Goal: Task Accomplishment & Management: Manage account settings

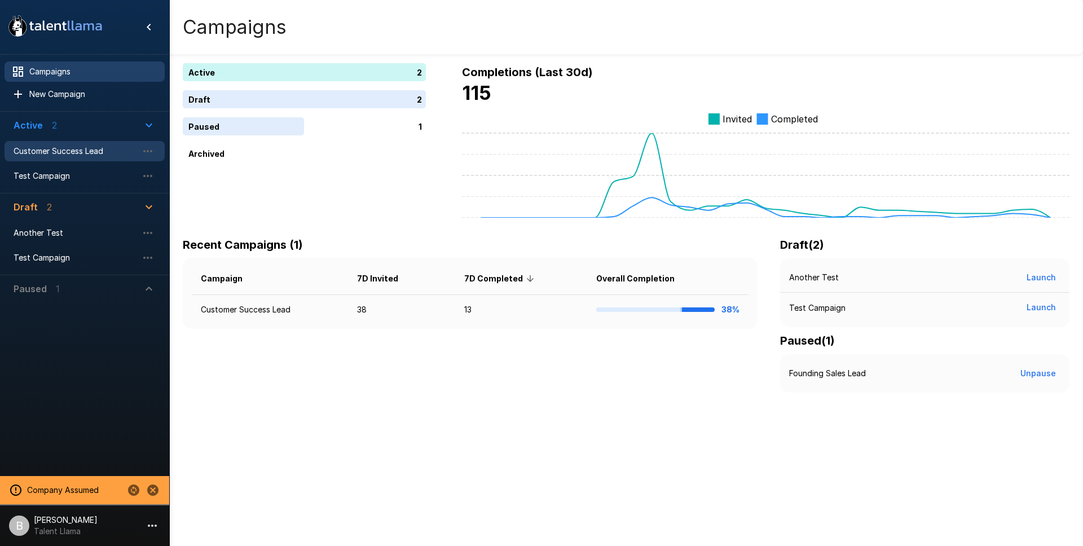
click at [77, 148] on span "Customer Success Lead" at bounding box center [76, 151] width 124 height 11
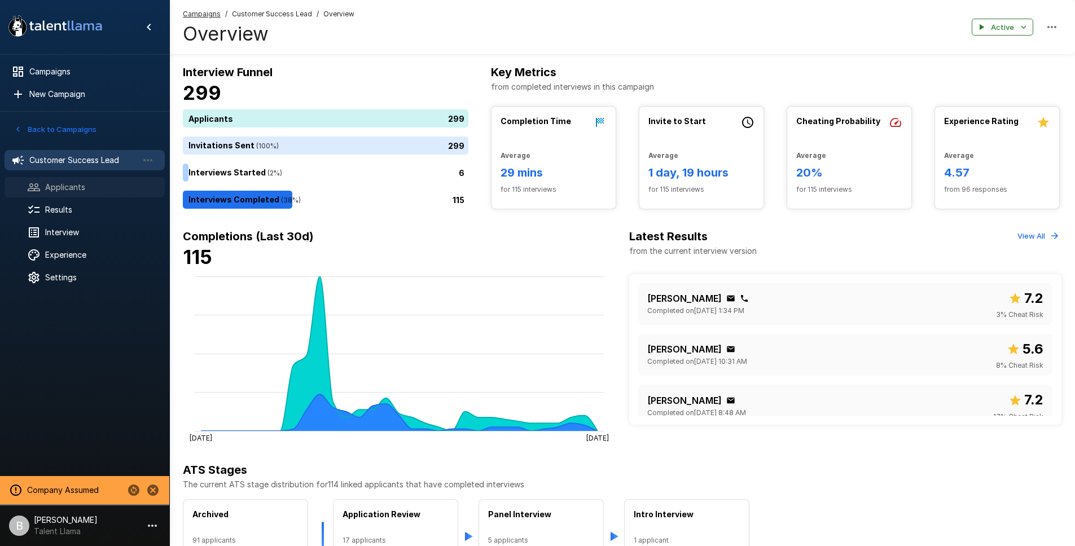
click at [74, 192] on span "Applicants" at bounding box center [100, 187] width 111 height 11
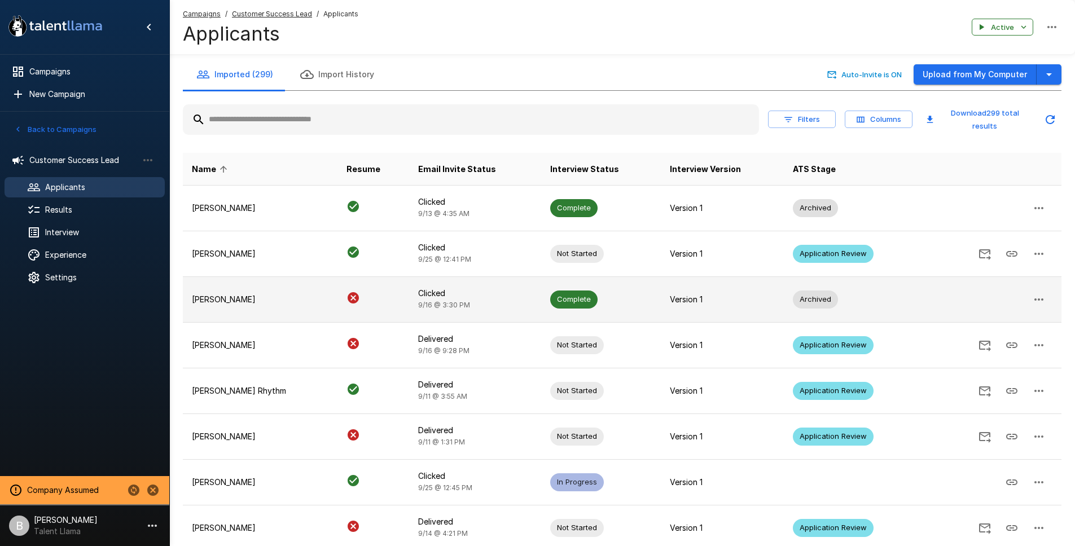
scroll to position [2, 0]
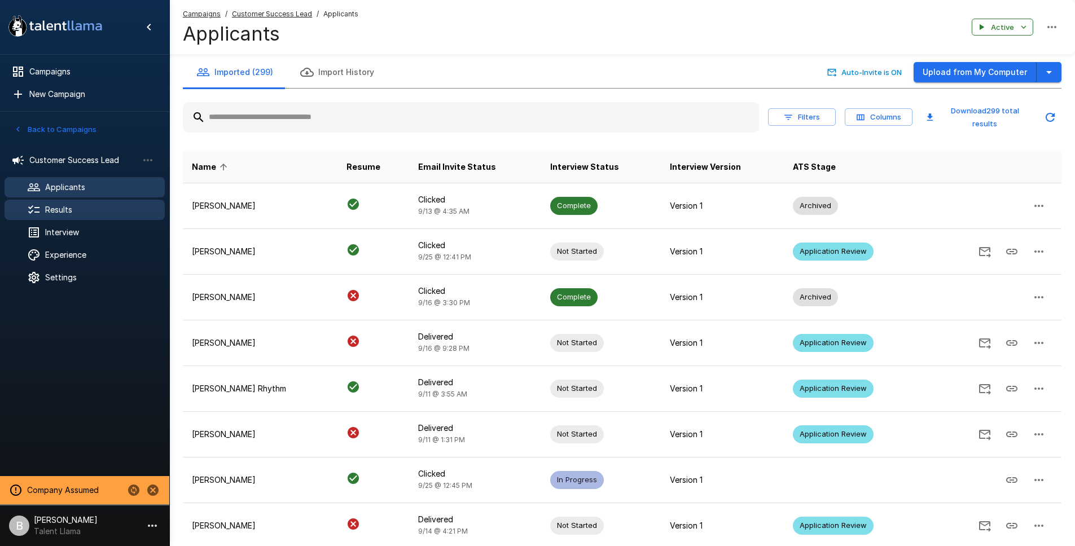
click at [80, 210] on span "Results" at bounding box center [100, 209] width 111 height 11
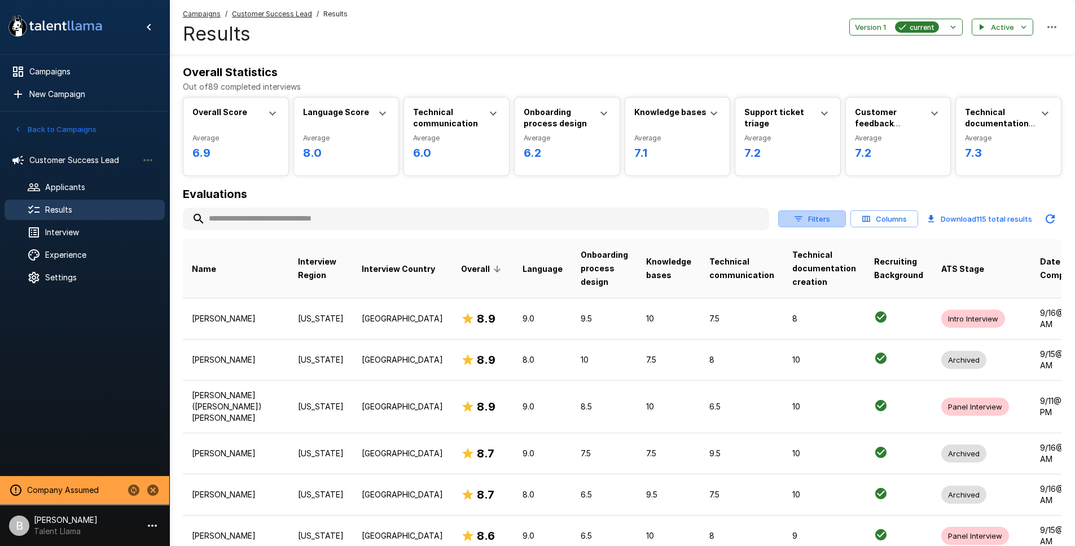
click at [801, 222] on icon "button" at bounding box center [798, 219] width 10 height 10
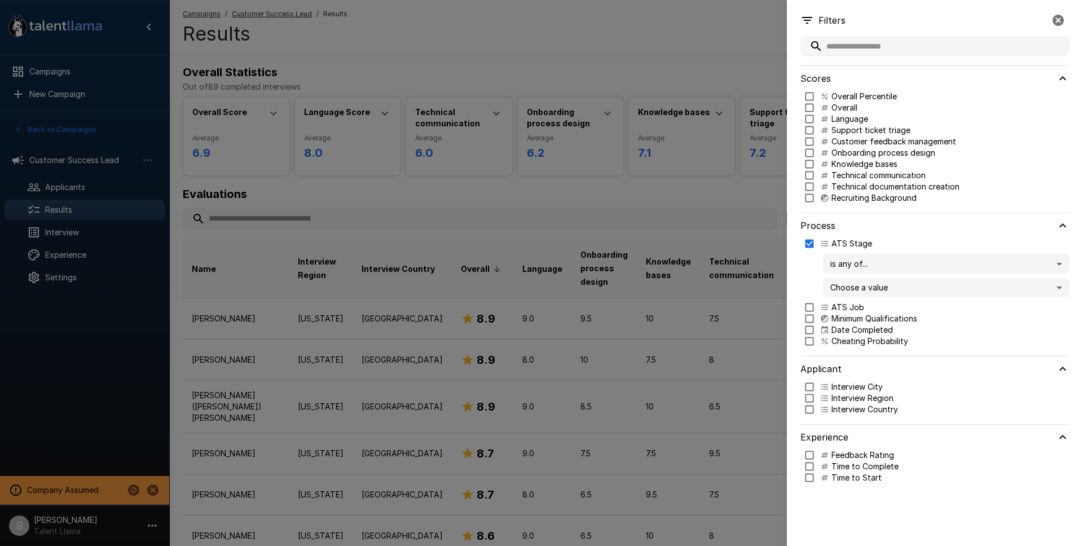
click at [868, 284] on body ".st0{fill:#FFFFFF;} .st1{fill:#76a4ed;} Campaigns New Campaign Active 2 Custome…" at bounding box center [546, 273] width 1092 height 546
click at [880, 310] on p "Application Review" at bounding box center [957, 310] width 207 height 11
type input "**********"
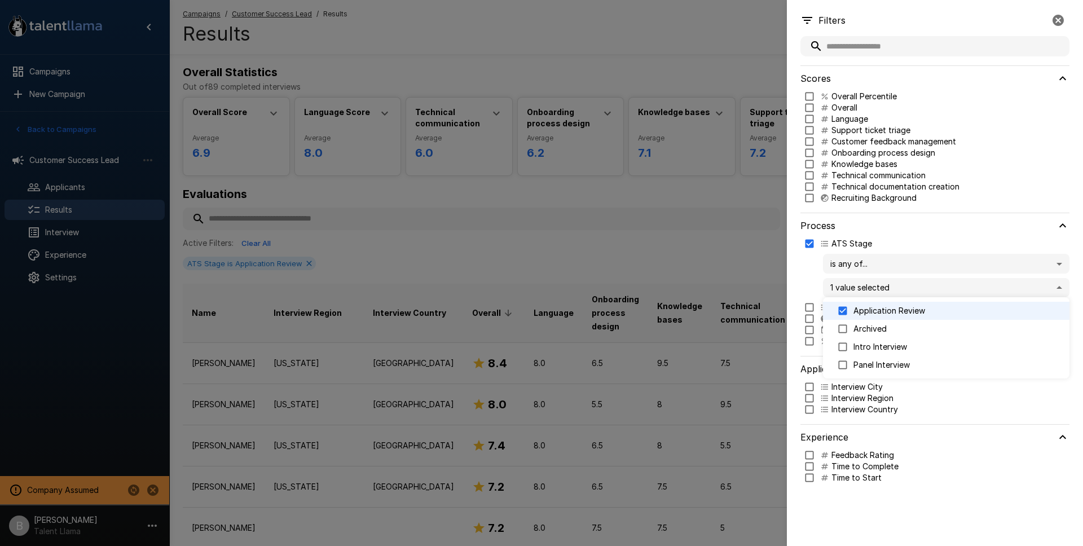
click at [543, 198] on div at bounding box center [541, 273] width 1083 height 546
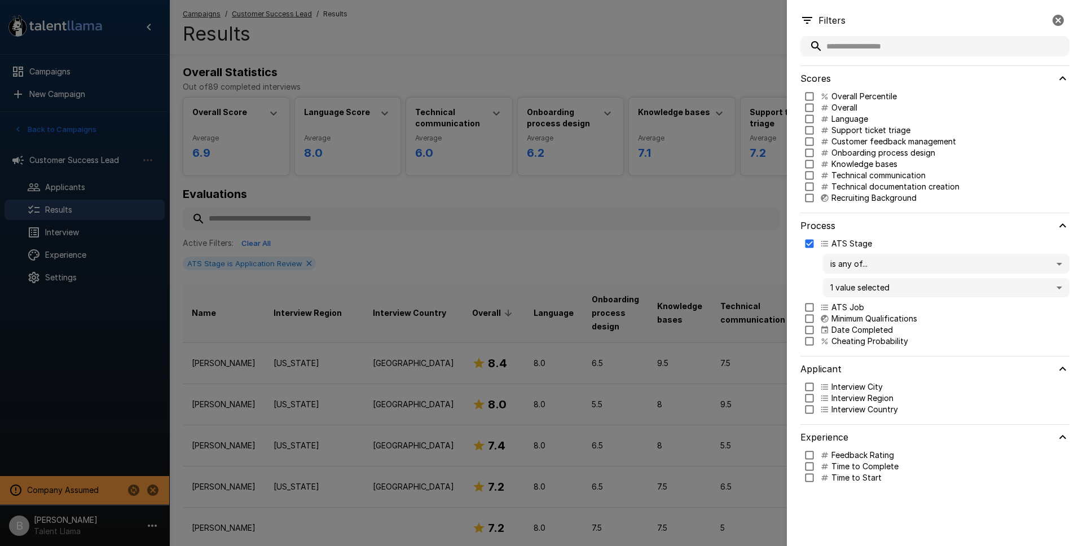
click at [1063, 25] on button "button" at bounding box center [1058, 20] width 23 height 23
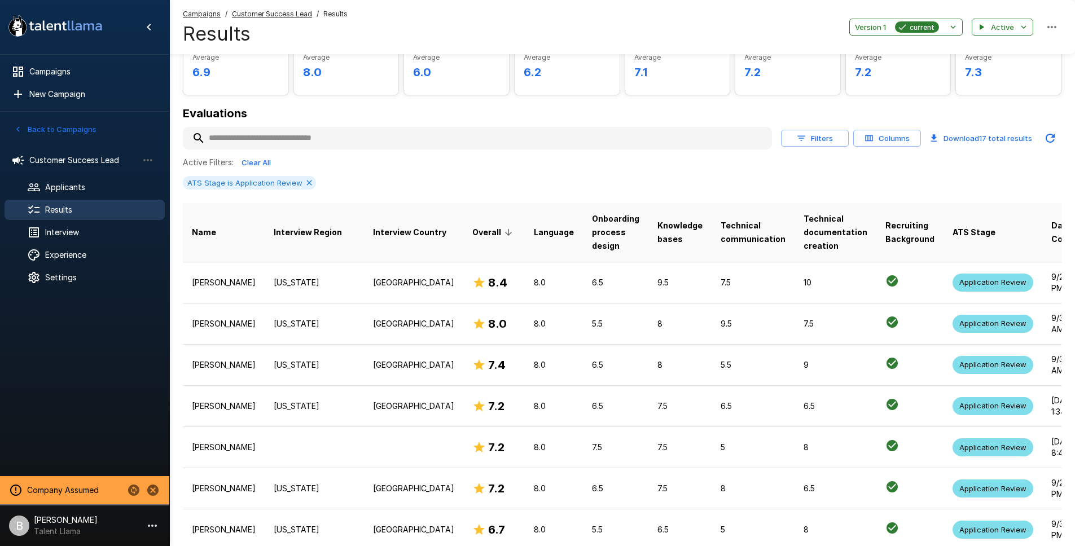
scroll to position [137, 0]
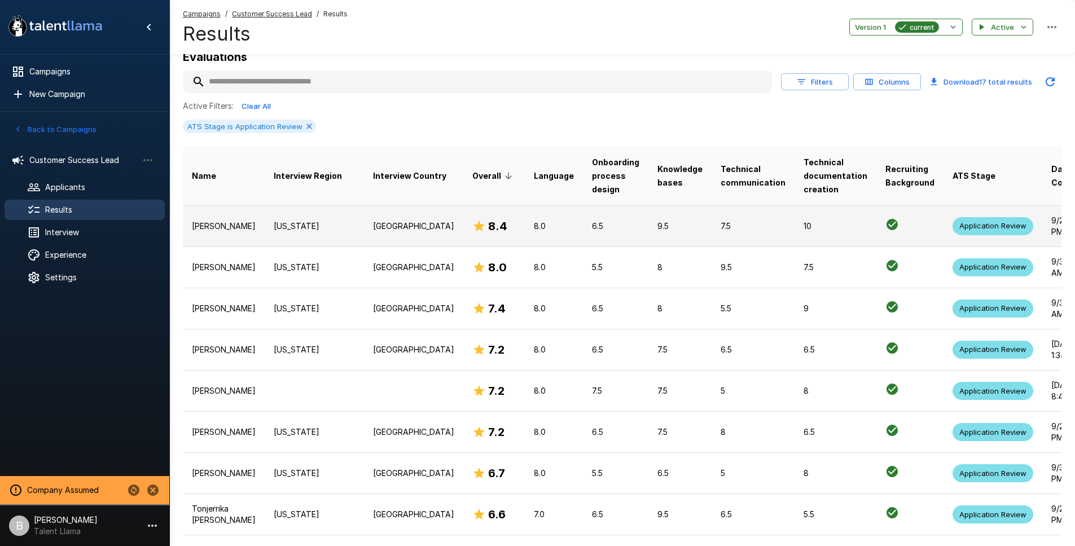
click at [274, 230] on p "Arizona" at bounding box center [314, 226] width 81 height 11
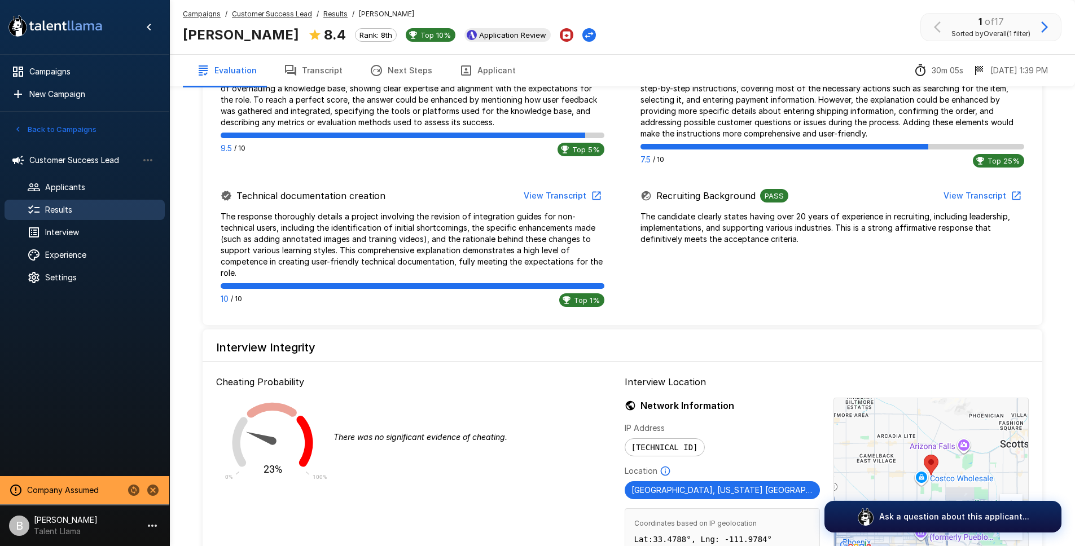
scroll to position [917, 0]
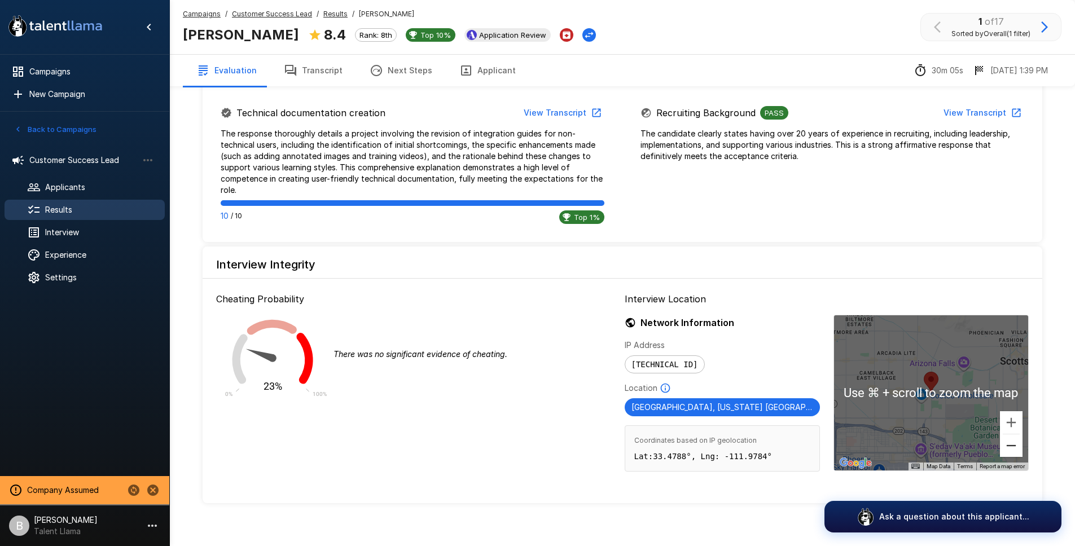
click at [1014, 441] on button "Zoom out" at bounding box center [1011, 445] width 23 height 23
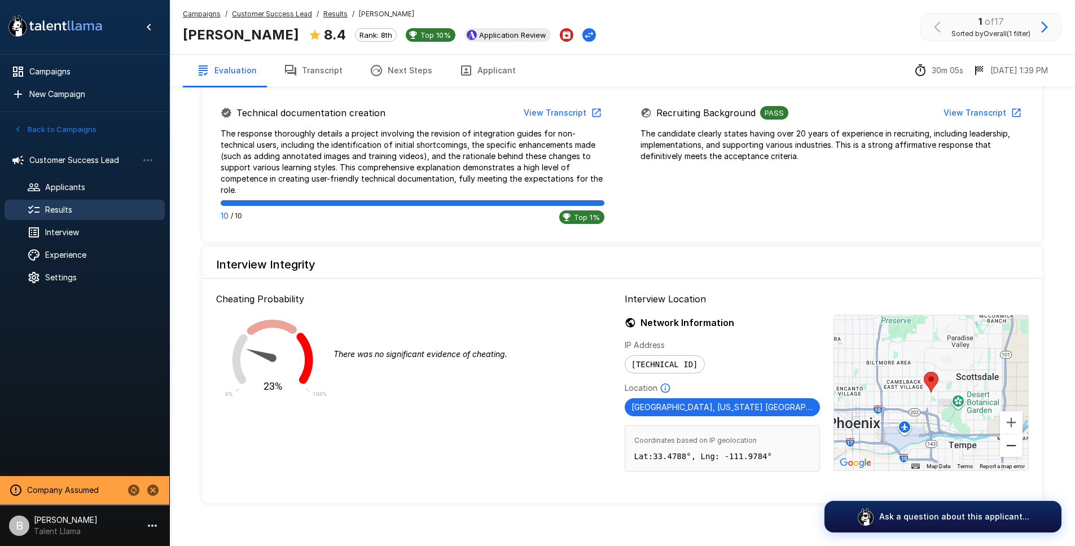
click at [1014, 439] on button "Zoom out" at bounding box center [1011, 445] width 23 height 23
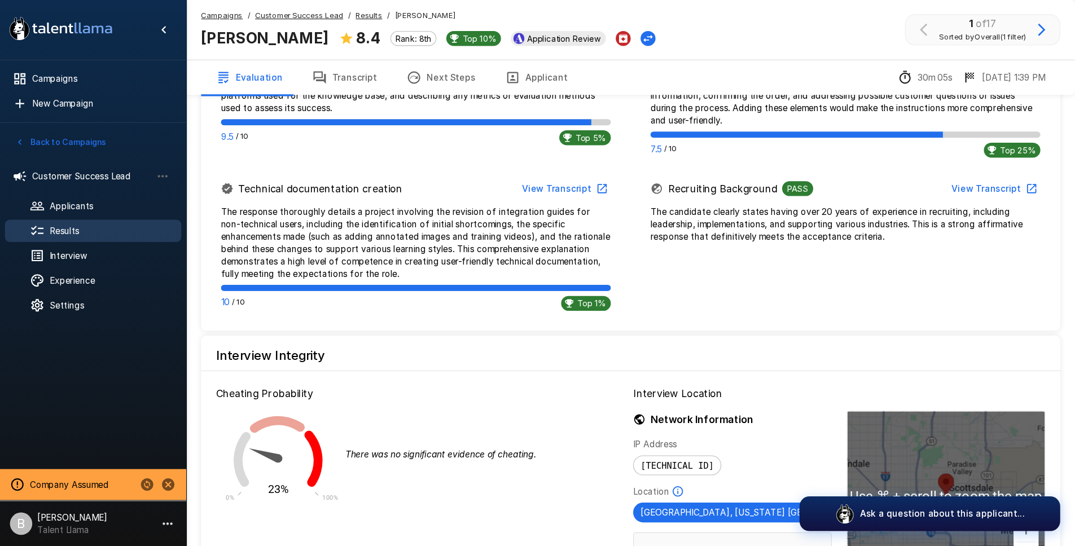
scroll to position [915, 0]
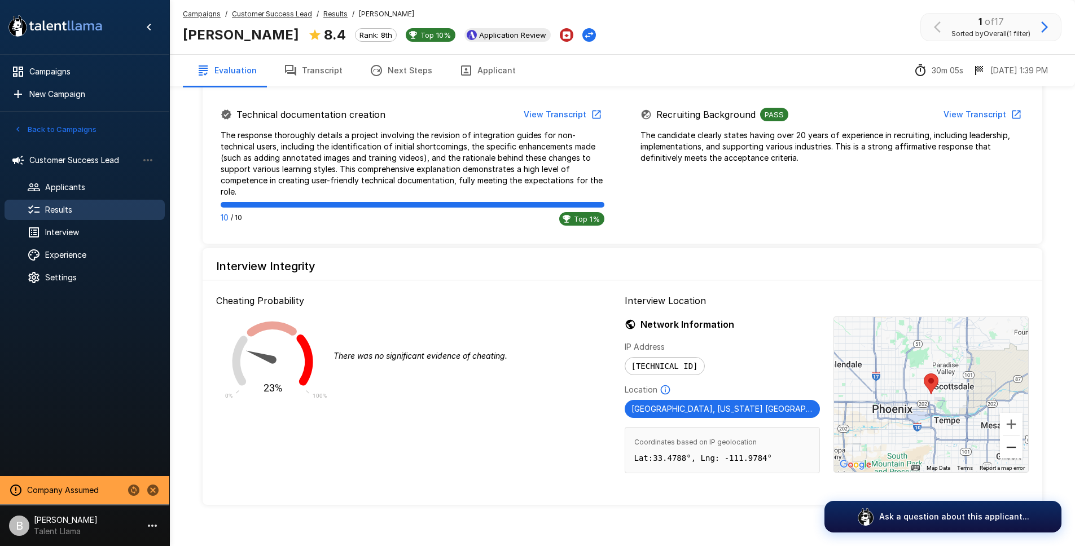
click at [1006, 436] on button "Zoom out" at bounding box center [1011, 447] width 23 height 23
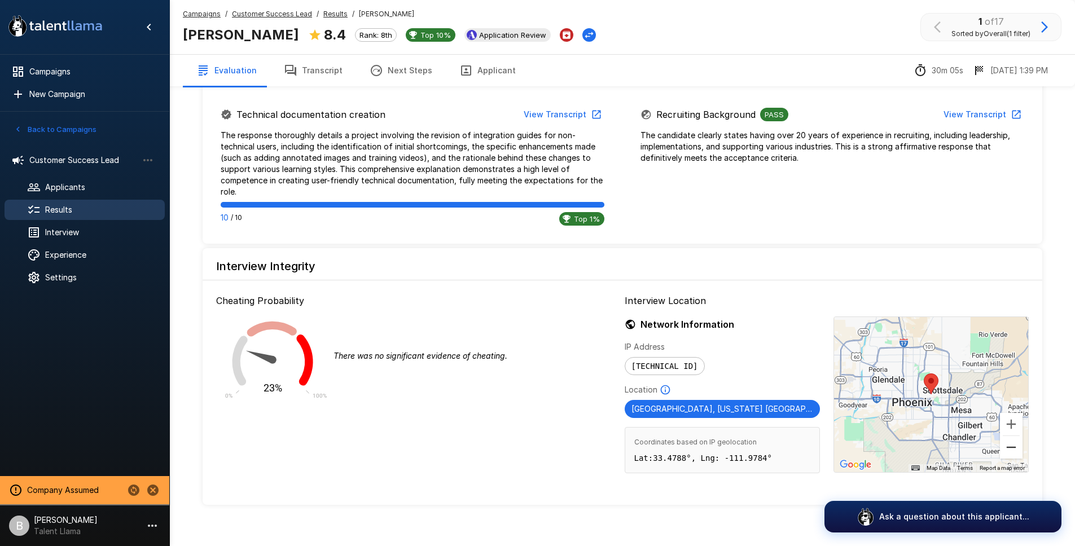
scroll to position [0, 0]
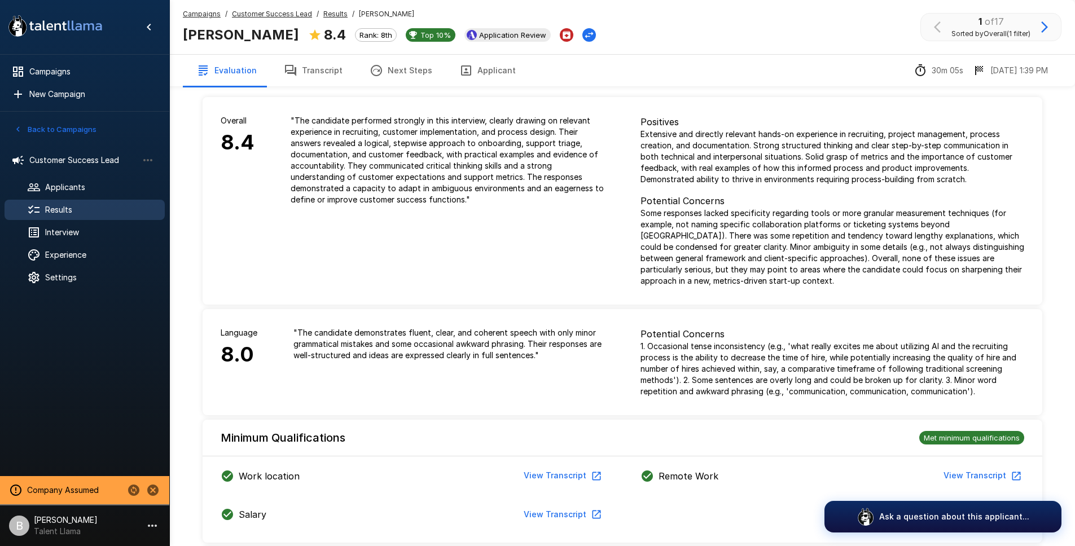
click at [314, 73] on button "Transcript" at bounding box center [313, 71] width 86 height 32
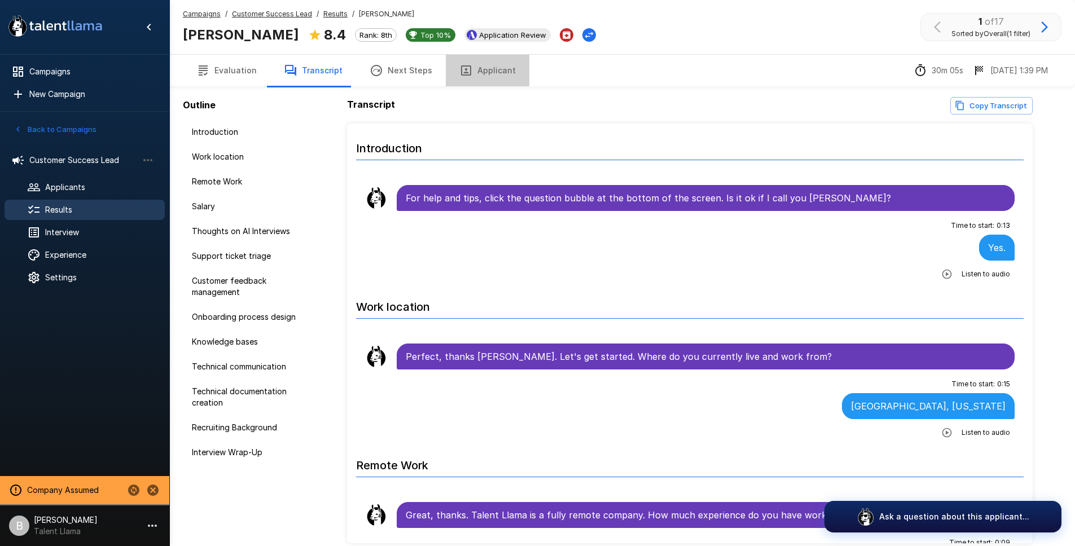
click at [481, 76] on button "Applicant" at bounding box center [487, 71] width 83 height 32
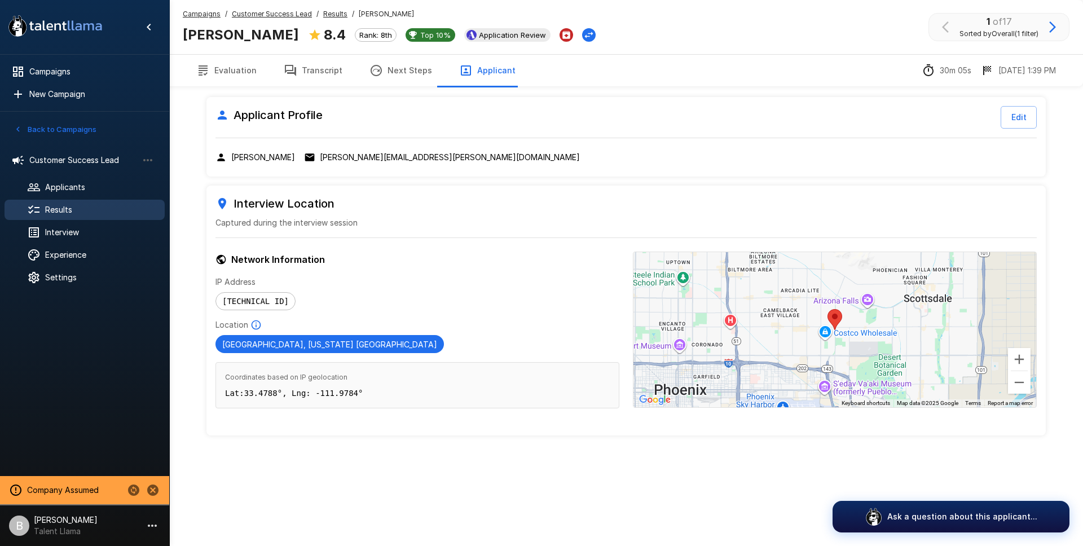
click at [334, 14] on u "Results" at bounding box center [335, 14] width 24 height 8
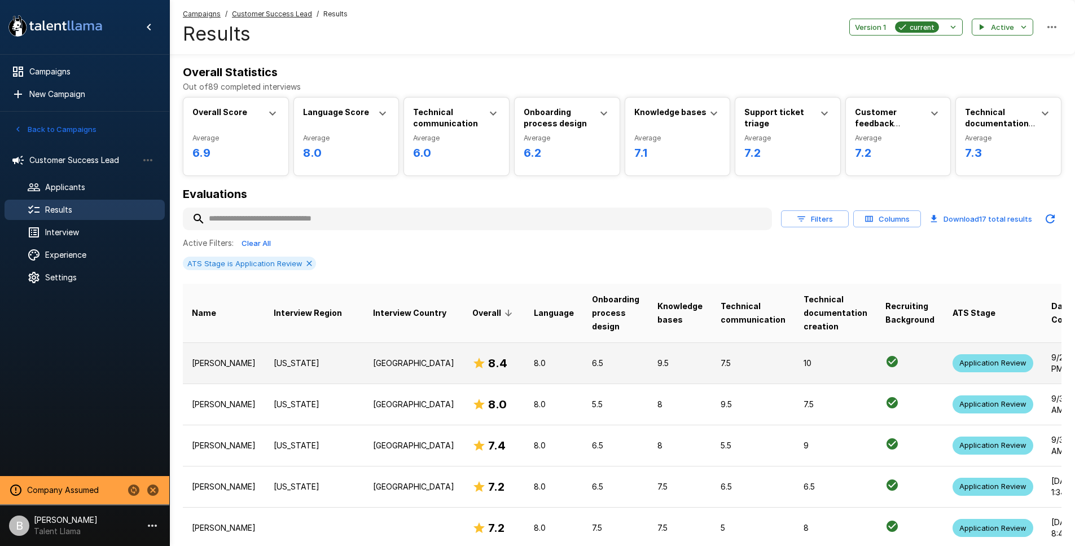
click at [288, 366] on p "Arizona" at bounding box center [314, 363] width 81 height 11
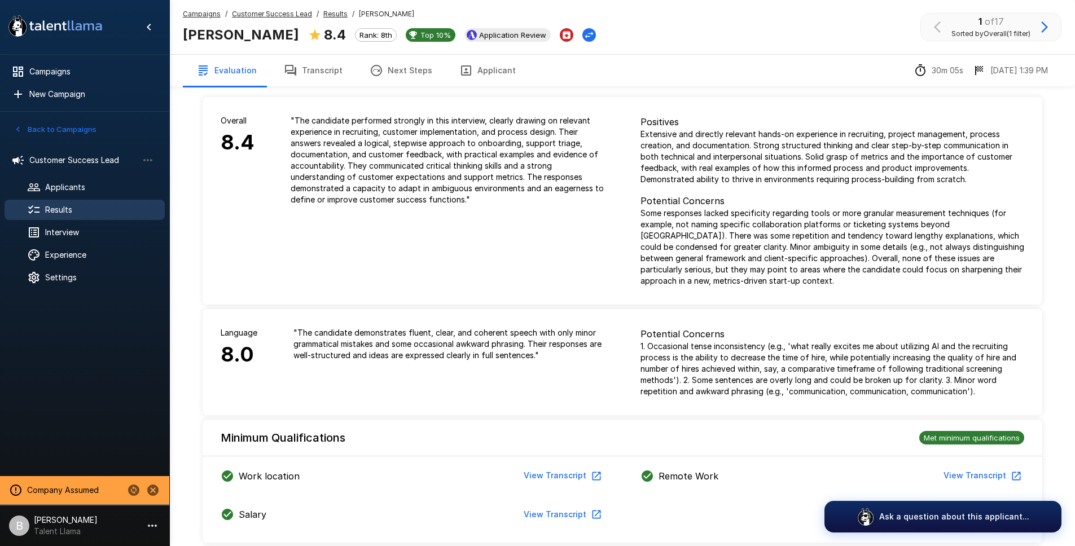
click at [321, 69] on button "Transcript" at bounding box center [313, 71] width 86 height 32
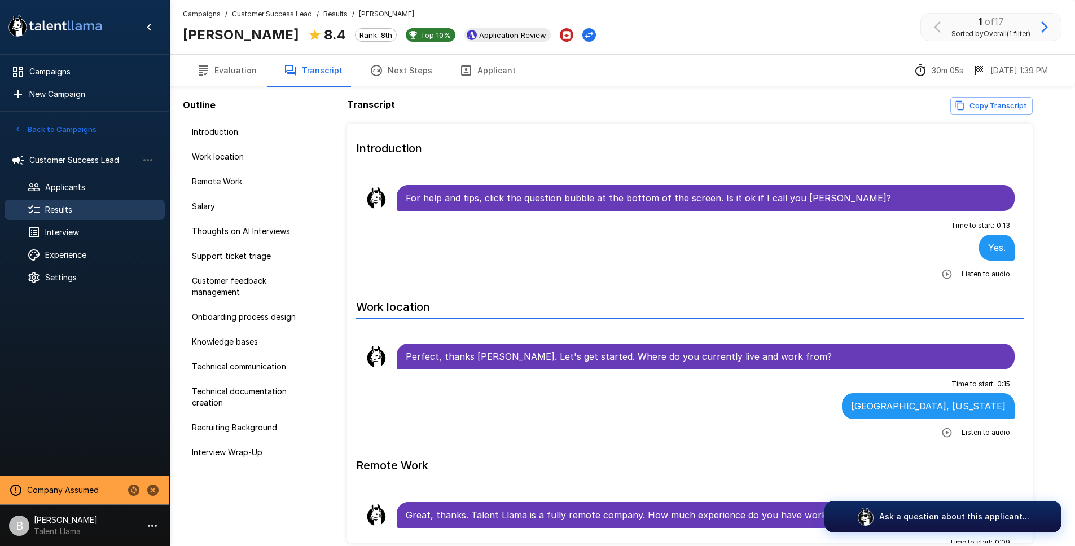
scroll to position [2, 0]
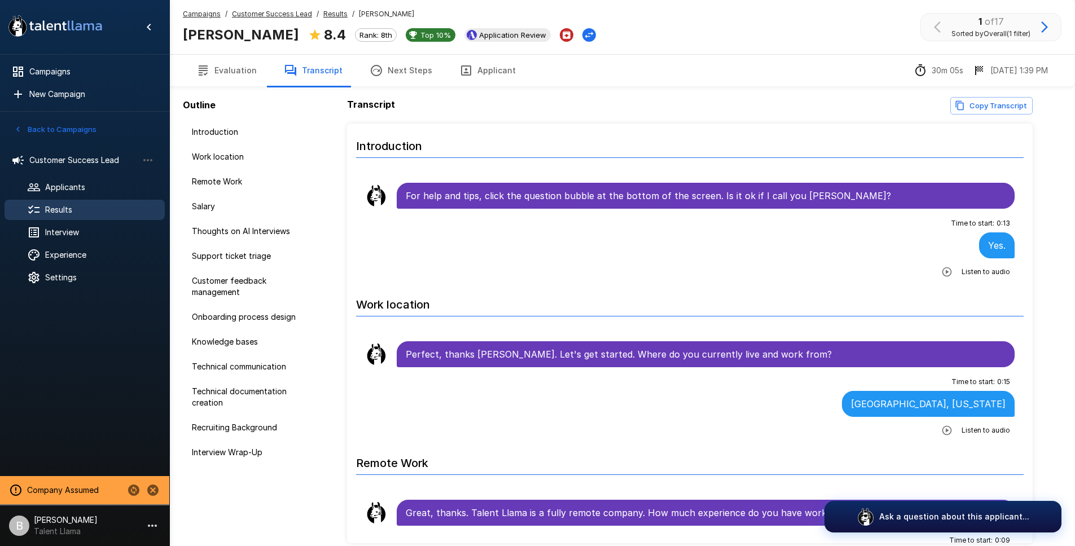
click at [330, 18] on span "Results" at bounding box center [335, 13] width 24 height 11
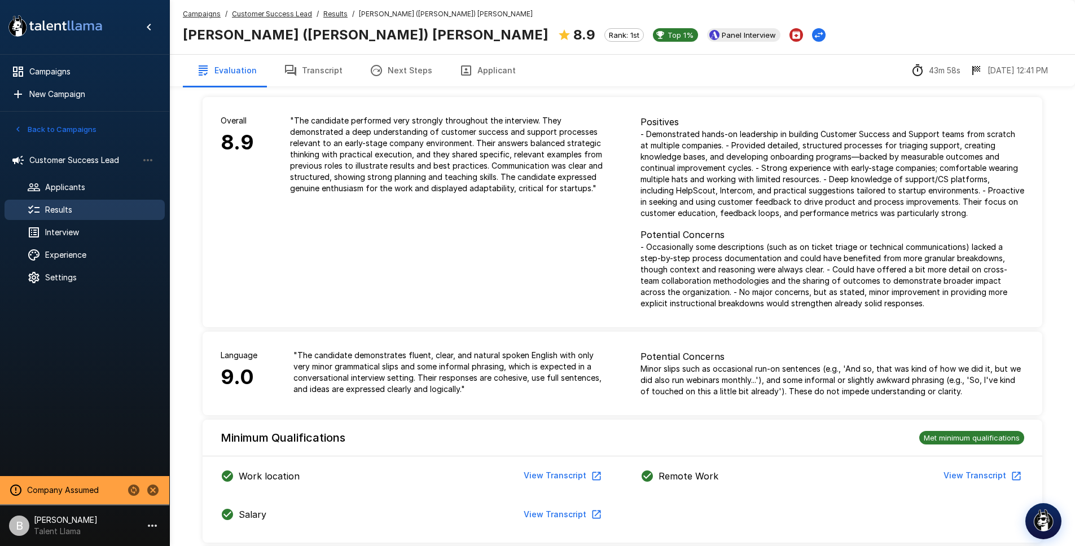
scroll to position [975, 0]
